Goal: Transaction & Acquisition: Purchase product/service

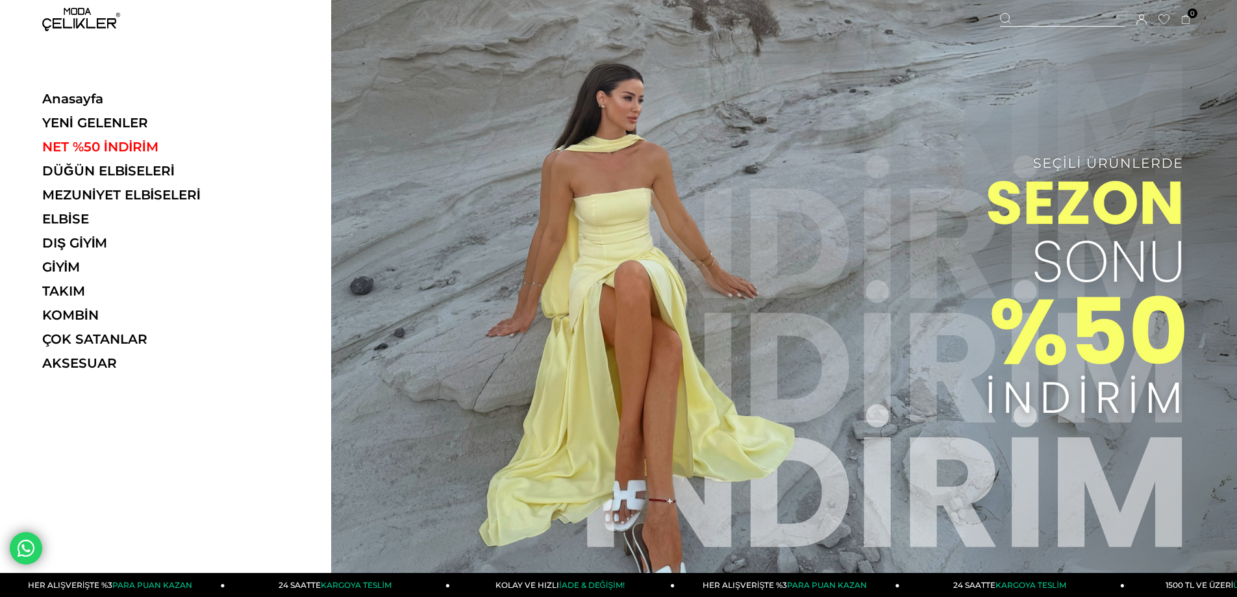
click at [153, 162] on ul "Anasayfa YENİ GELENLER NET %50 İNDİRİM DÜĞÜN ELBİSELERİ MEZUNİYET ELBİSELERİ EL…" at bounding box center [131, 235] width 179 height 288
click at [153, 171] on link "DÜĞÜN ELBİSELERİ" at bounding box center [131, 171] width 179 height 16
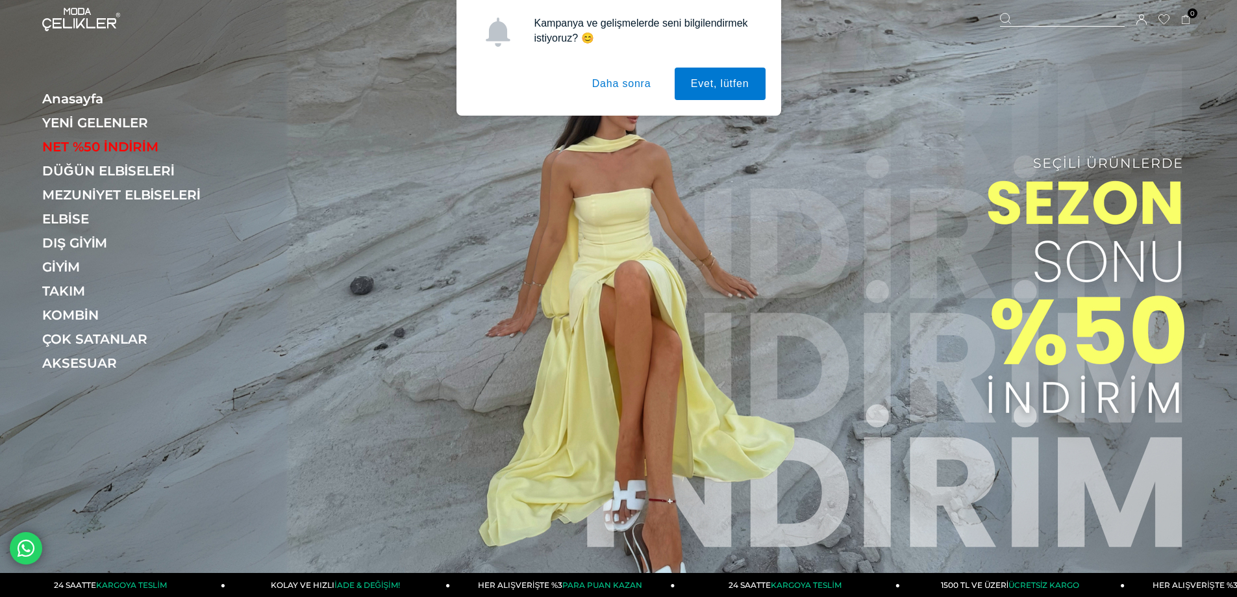
click at [603, 84] on button "Daha sonra" at bounding box center [622, 84] width 92 height 32
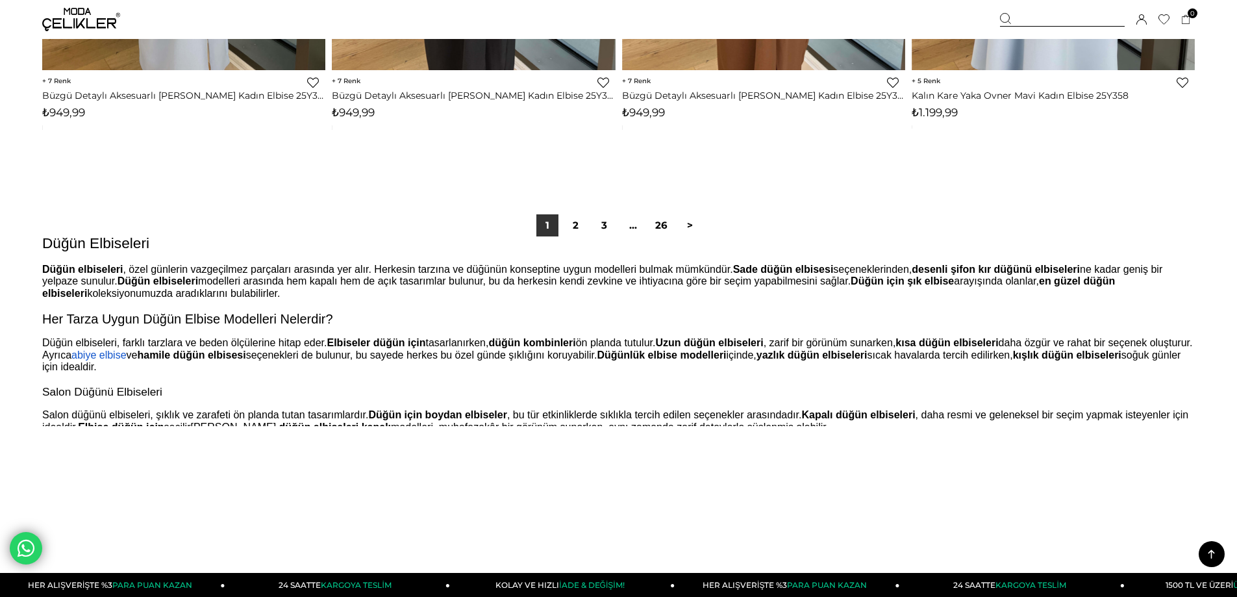
scroll to position [9543, 0]
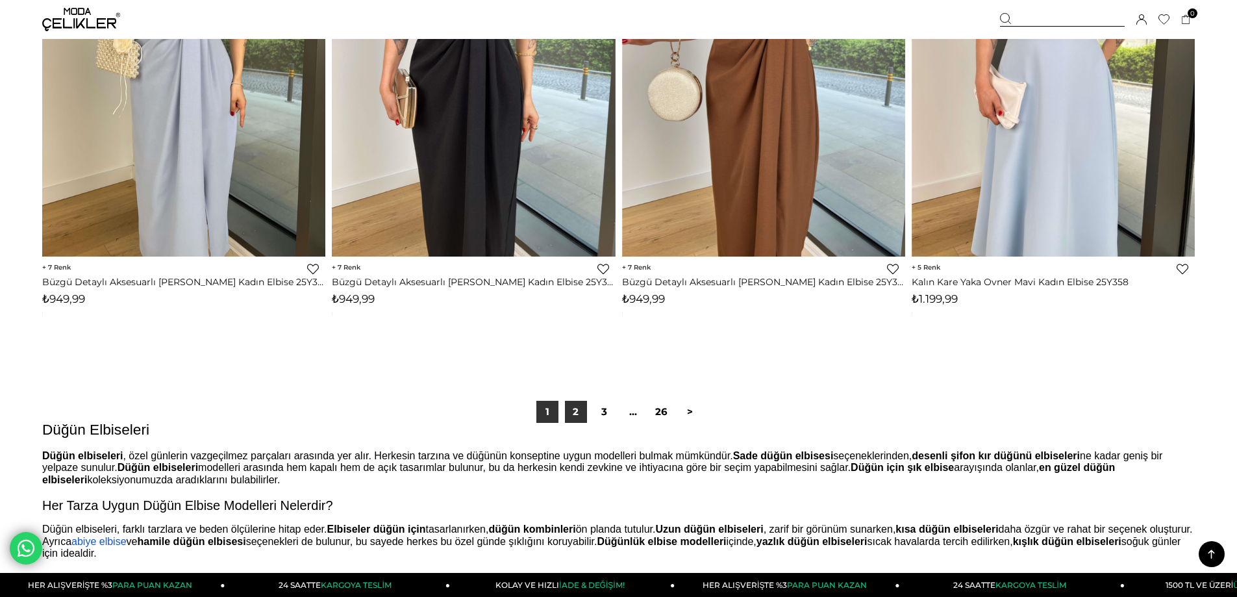
click at [583, 414] on link "2" at bounding box center [576, 412] width 22 height 22
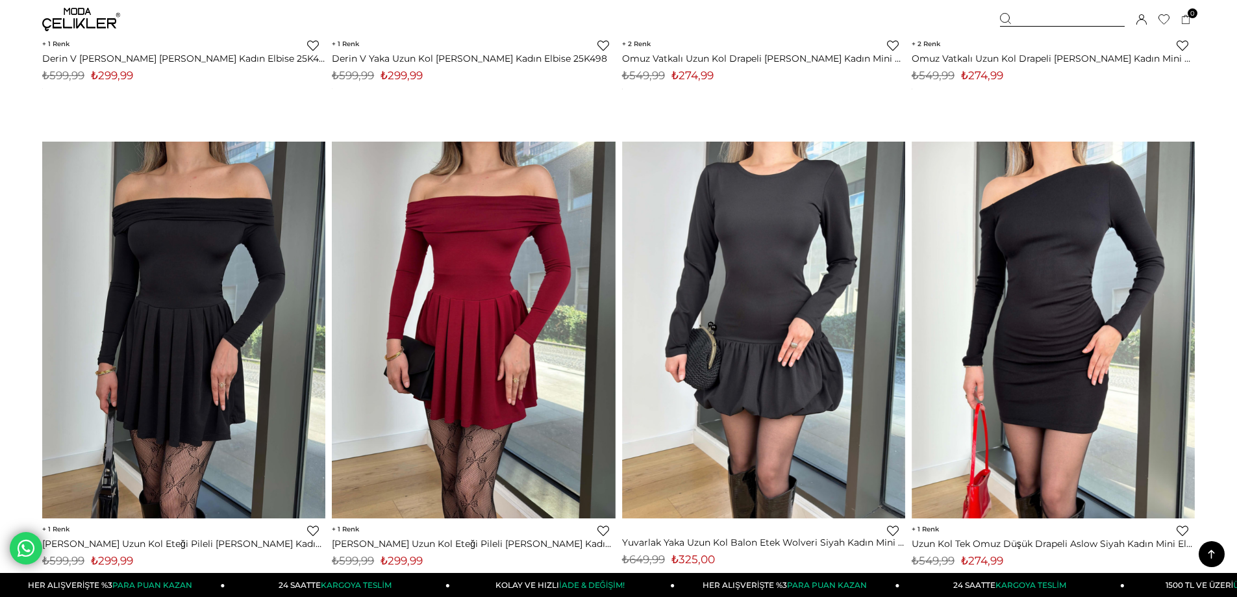
scroll to position [9673, 0]
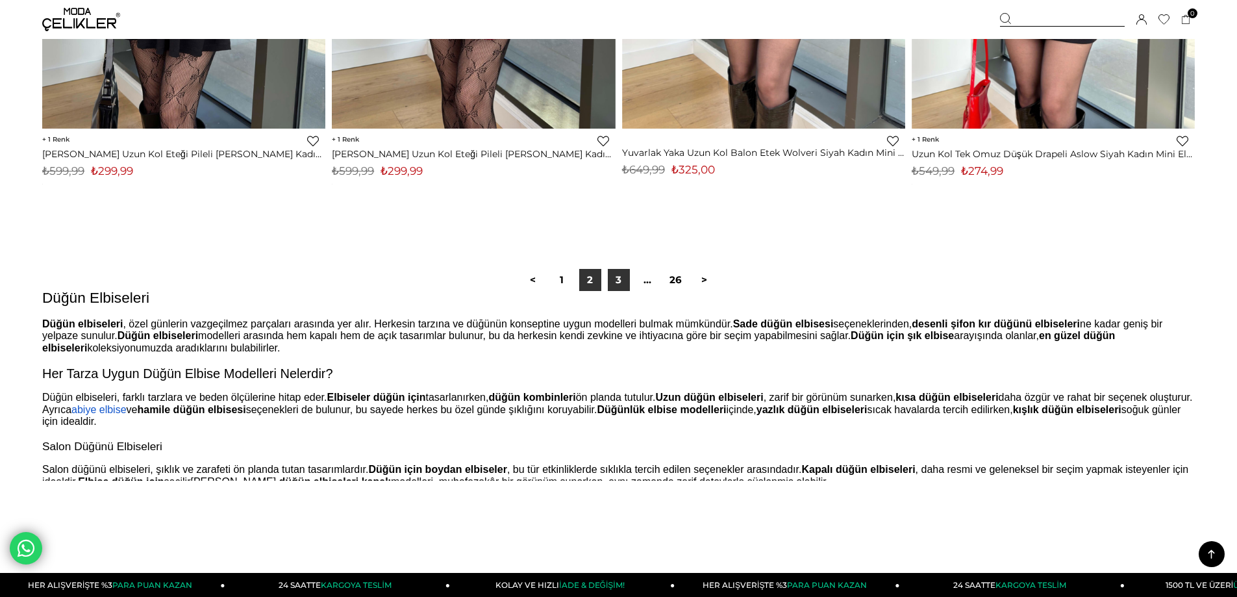
click at [612, 280] on link "3" at bounding box center [619, 280] width 22 height 22
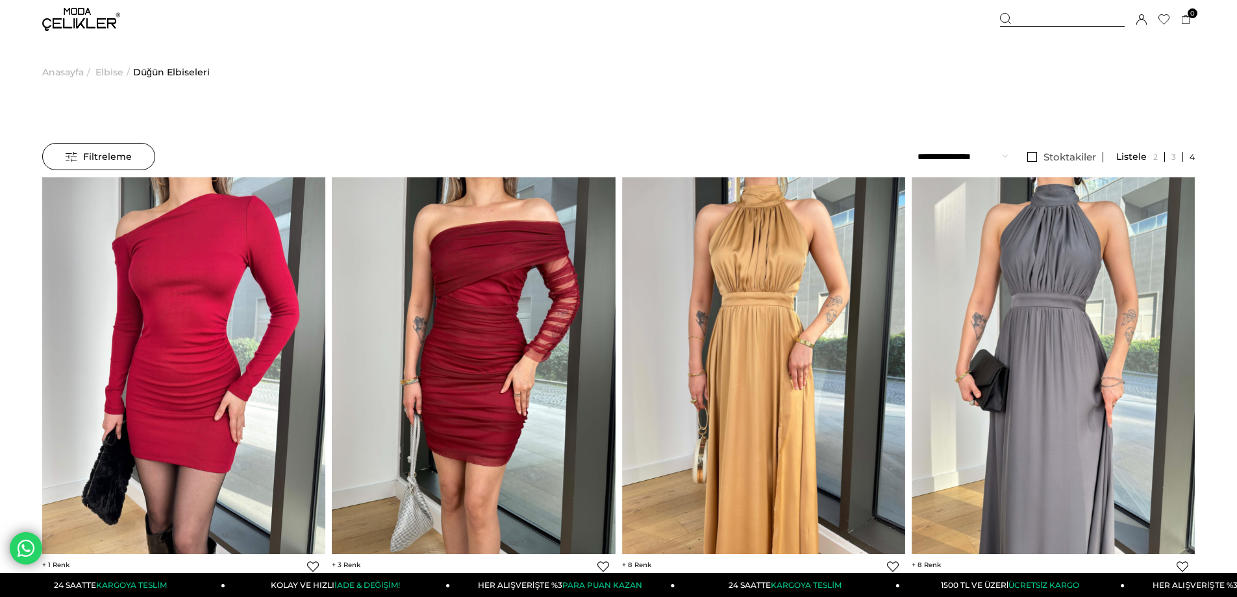
click at [59, 15] on img at bounding box center [81, 19] width 78 height 23
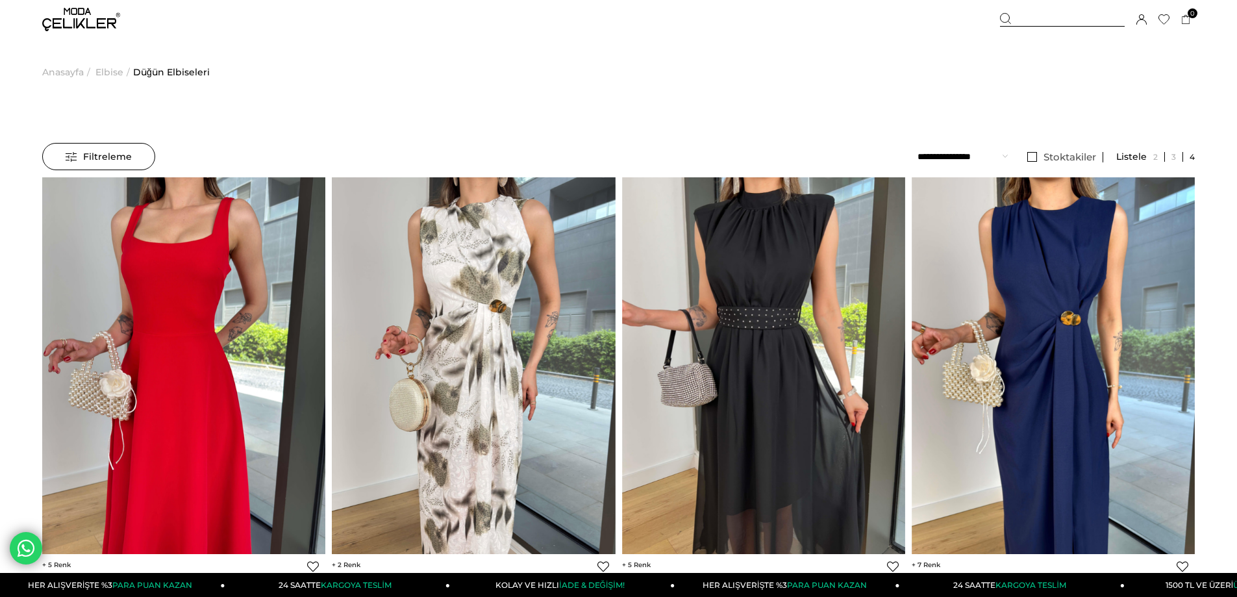
click at [43, 18] on img at bounding box center [81, 19] width 78 height 23
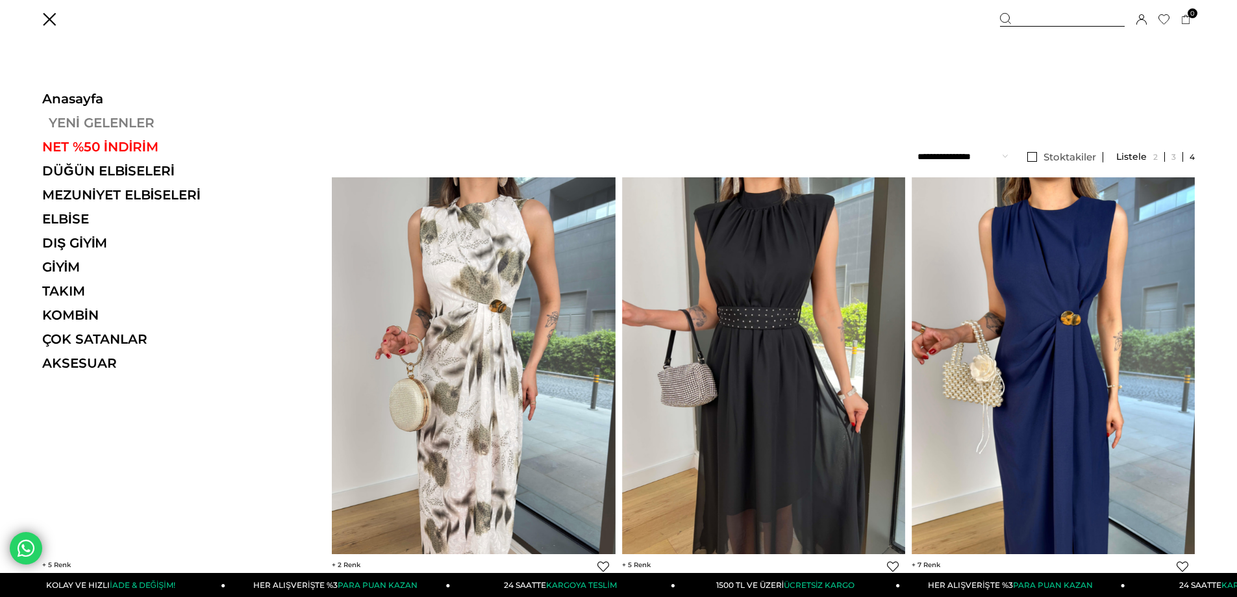
click at [127, 122] on link "YENİ GELENLER" at bounding box center [131, 123] width 179 height 16
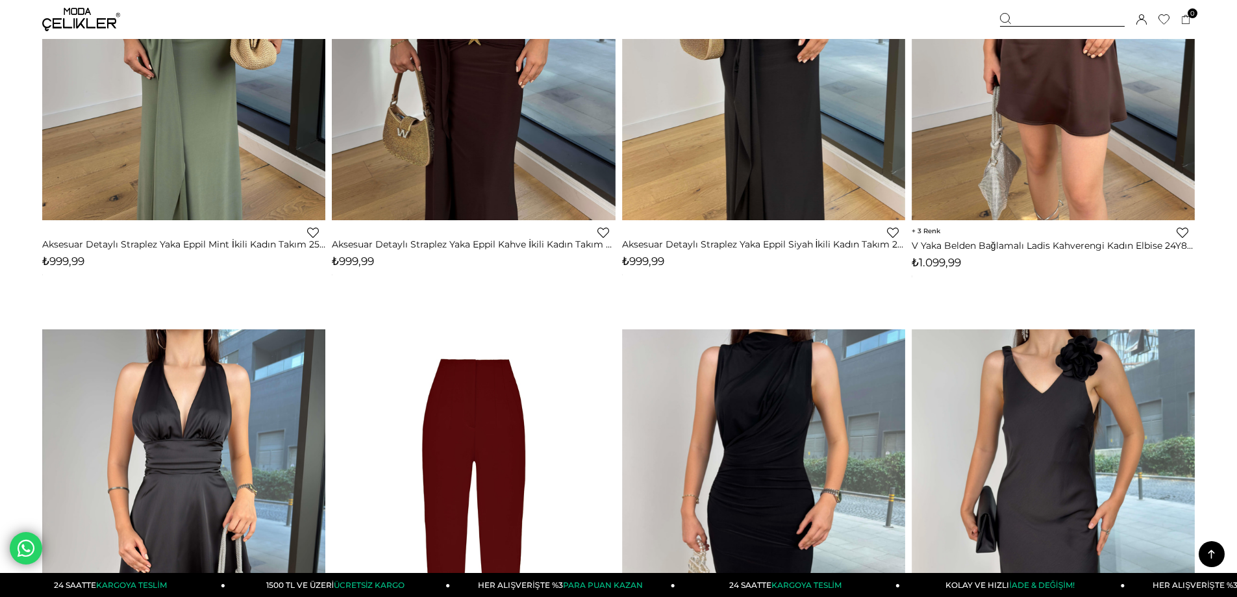
scroll to position [6751, 0]
